Goal: Task Accomplishment & Management: Manage account settings

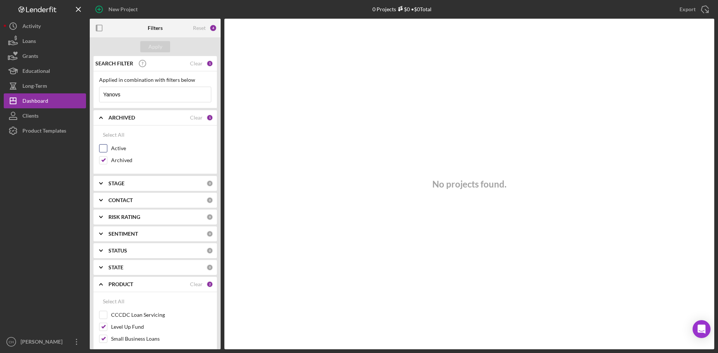
drag, startPoint x: 106, startPoint y: 150, endPoint x: 107, endPoint y: 162, distance: 12.0
click at [106, 150] on input "Active" at bounding box center [102, 148] width 7 height 7
checkbox input "true"
click at [106, 162] on input "Archived" at bounding box center [102, 160] width 7 height 7
checkbox input "false"
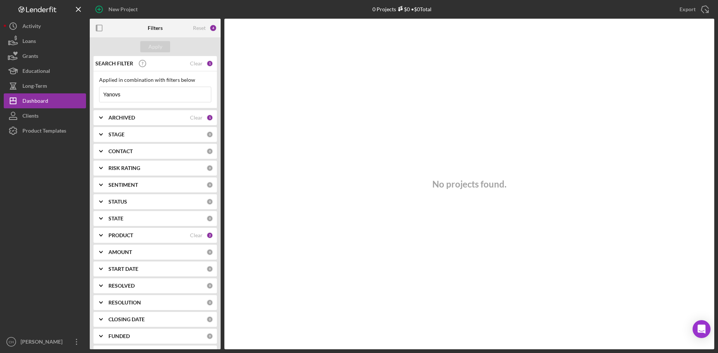
click at [124, 117] on b "ARCHIVED" at bounding box center [121, 118] width 27 height 6
drag, startPoint x: 102, startPoint y: 147, endPoint x: 104, endPoint y: 160, distance: 12.8
click at [103, 147] on input "Active" at bounding box center [102, 148] width 7 height 7
checkbox input "true"
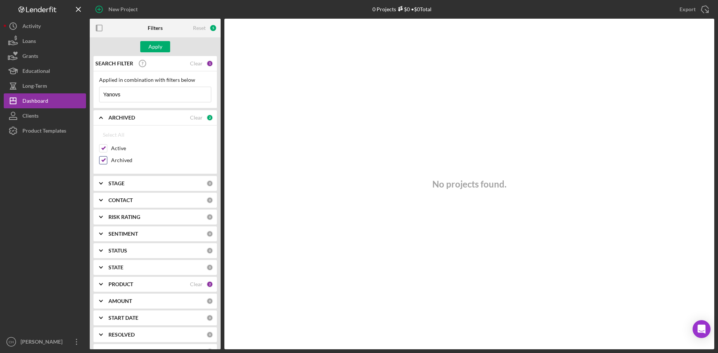
click at [103, 161] on input "Archived" at bounding box center [102, 160] width 7 height 7
checkbox input "false"
click at [154, 48] on div "Apply" at bounding box center [155, 46] width 14 height 11
click at [41, 101] on div "Dashboard" at bounding box center [35, 101] width 26 height 17
click at [45, 103] on div "Dashboard" at bounding box center [35, 101] width 26 height 17
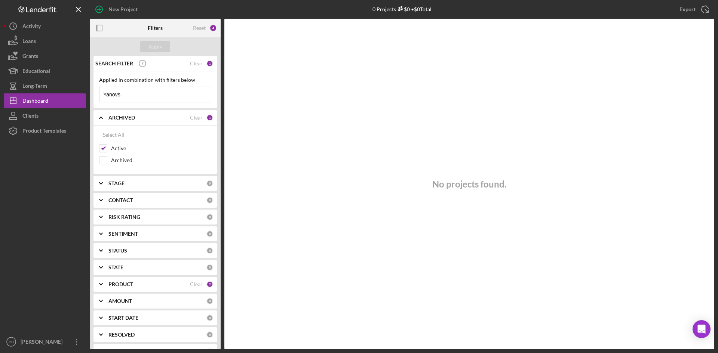
drag, startPoint x: 138, startPoint y: 92, endPoint x: 32, endPoint y: 83, distance: 106.1
click at [2, 91] on div "New Project 0 Projects $0 • $0 Total Yanovs Export Icon/Export Filters Reset 4 …" at bounding box center [359, 176] width 718 height 353
click at [154, 43] on div "Apply" at bounding box center [155, 46] width 14 height 11
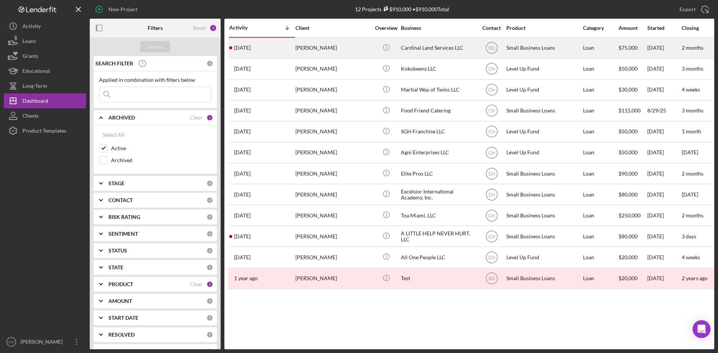
click at [279, 46] on div "2 days ago Shannon Barton" at bounding box center [261, 48] width 65 height 20
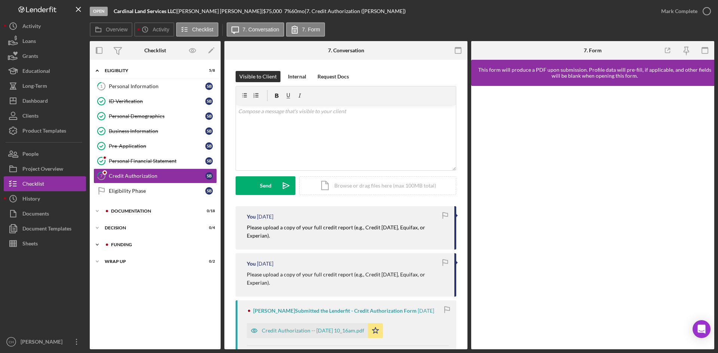
click at [127, 241] on div "Icon/Expander Funding 0 / 6" at bounding box center [155, 244] width 131 height 15
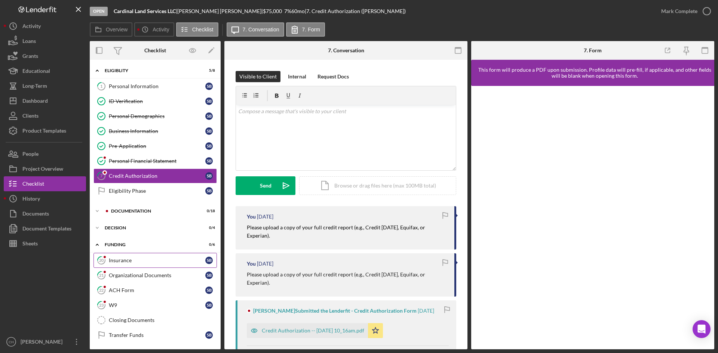
click at [140, 263] on div "Insurance" at bounding box center [157, 261] width 96 height 6
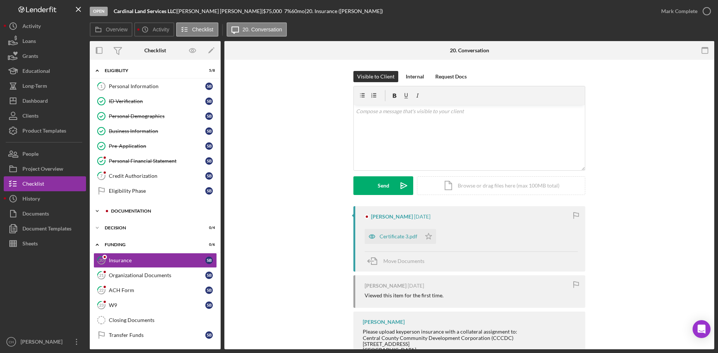
click at [103, 210] on icon "Icon/Expander" at bounding box center [97, 211] width 15 height 15
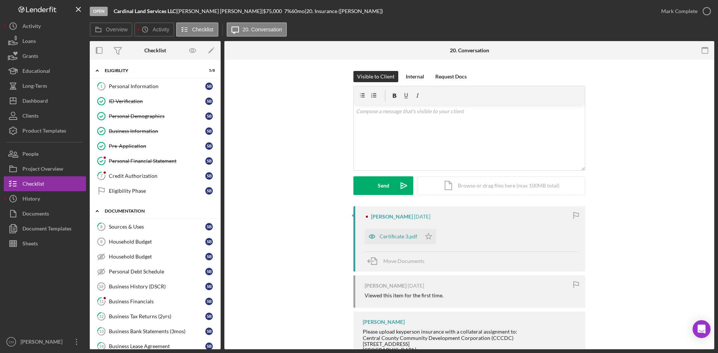
click at [103, 210] on icon "Icon/Expander" at bounding box center [97, 211] width 15 height 15
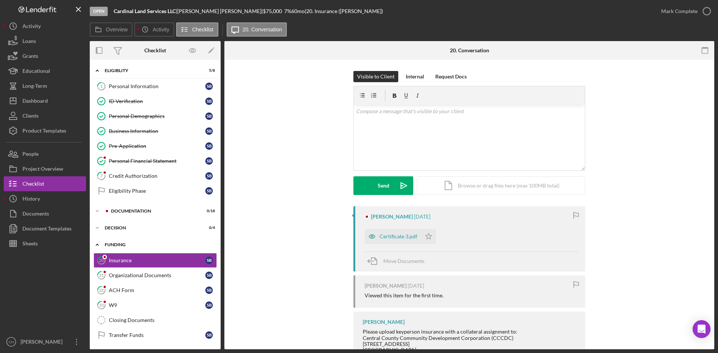
click at [97, 242] on icon "Icon/Expander" at bounding box center [97, 244] width 15 height 15
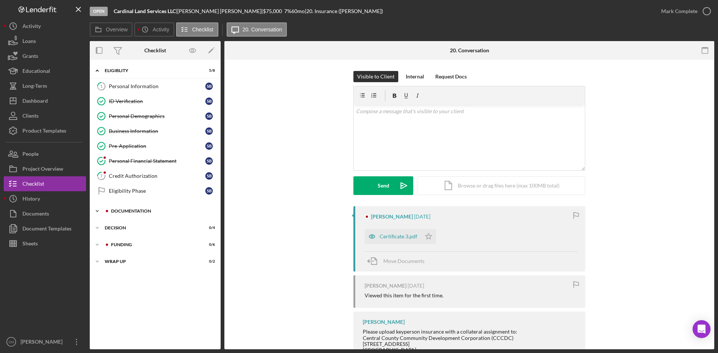
click at [98, 212] on icon "Icon/Expander" at bounding box center [97, 211] width 15 height 15
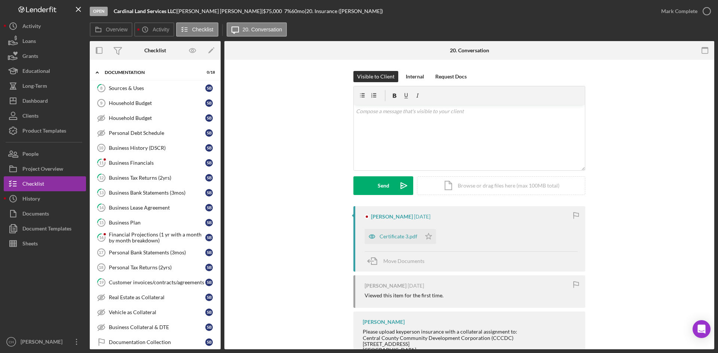
scroll to position [197, 0]
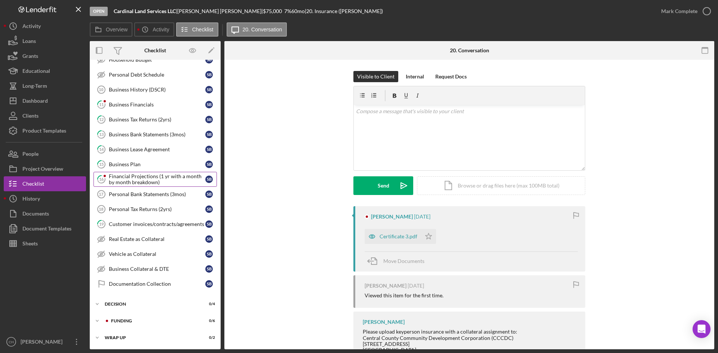
click at [139, 181] on div "Financial Projections (1 yr with a month by month breakdown)" at bounding box center [157, 179] width 96 height 12
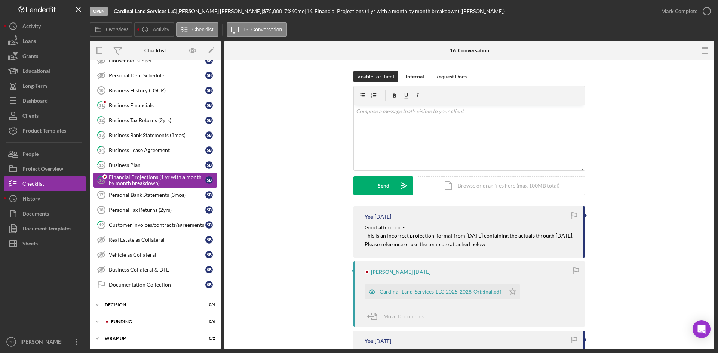
scroll to position [197, 0]
click at [33, 157] on div "People" at bounding box center [30, 155] width 16 height 17
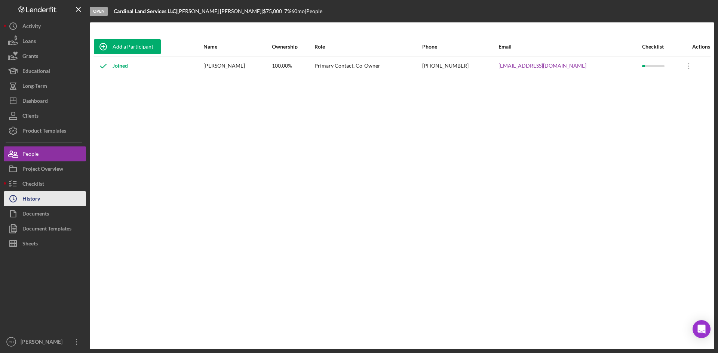
click at [28, 205] on div "History" at bounding box center [31, 199] width 18 height 17
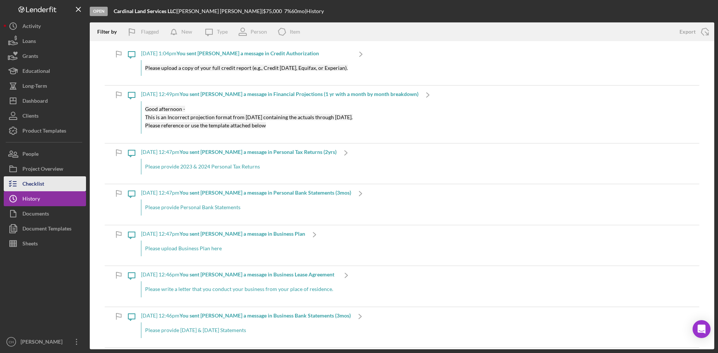
click at [28, 189] on div "Checklist" at bounding box center [33, 184] width 22 height 17
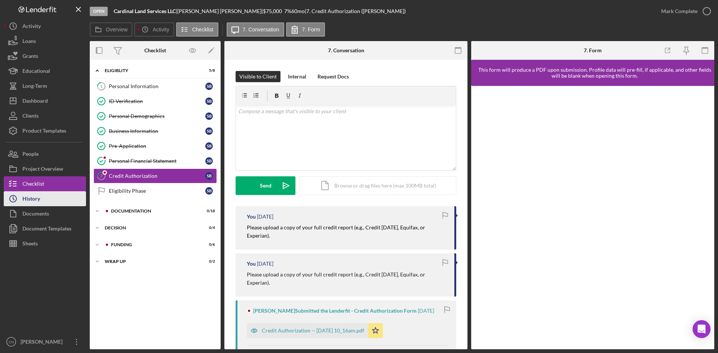
click at [39, 204] on div "History" at bounding box center [31, 199] width 18 height 17
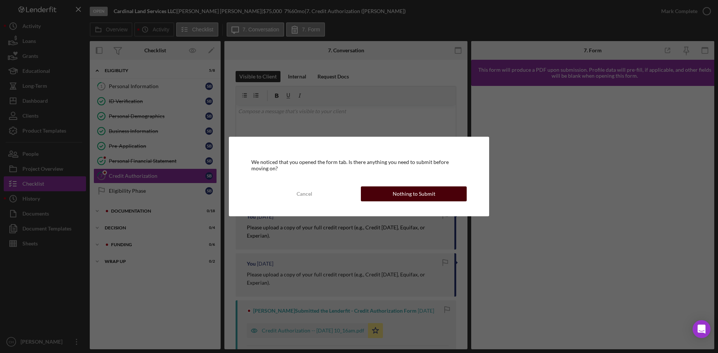
click at [411, 198] on div "Nothing to Submit" at bounding box center [414, 194] width 43 height 15
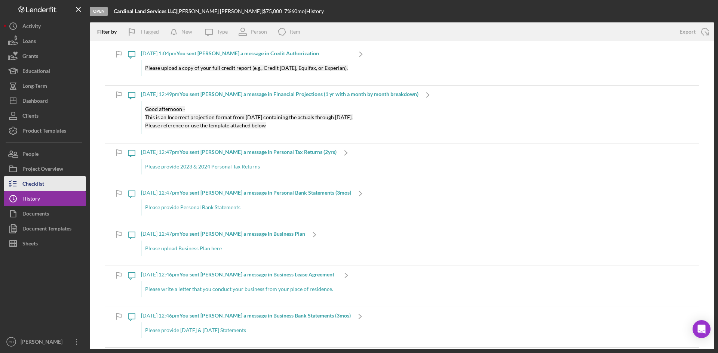
click at [45, 188] on button "Checklist" at bounding box center [45, 183] width 82 height 15
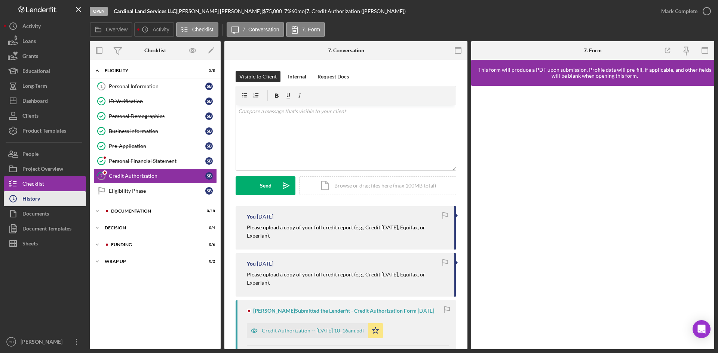
click at [44, 200] on button "Icon/History History" at bounding box center [45, 198] width 82 height 15
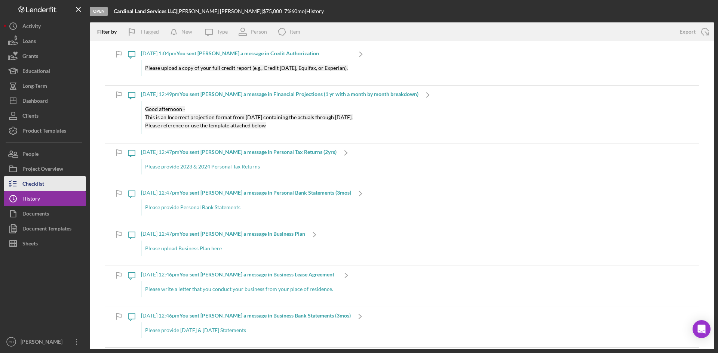
click at [51, 185] on button "Checklist" at bounding box center [45, 183] width 82 height 15
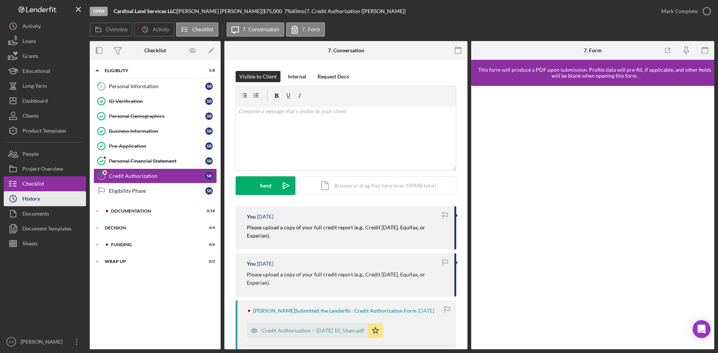
click at [41, 204] on button "Icon/History History" at bounding box center [45, 198] width 82 height 15
